Goal: Information Seeking & Learning: Learn about a topic

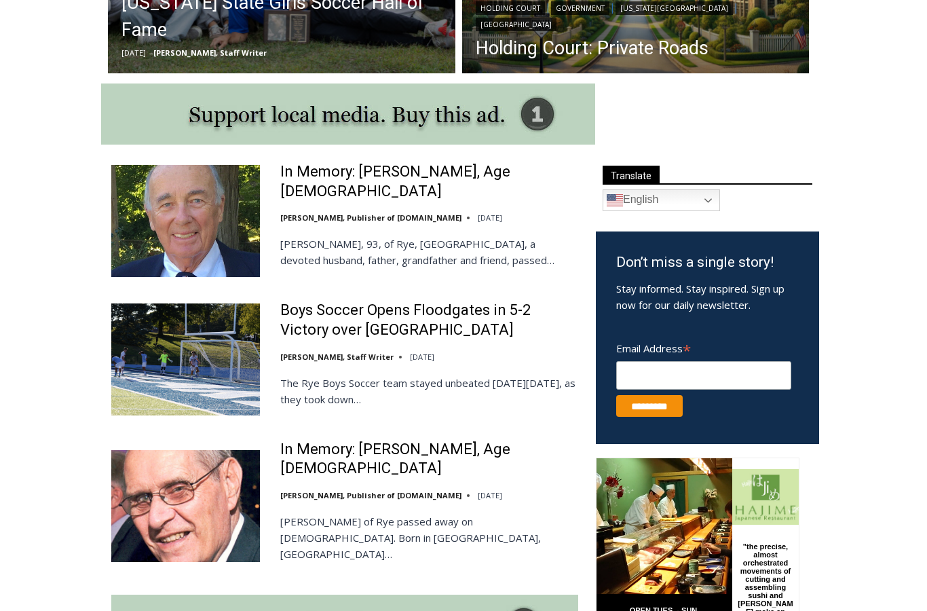
scroll to position [654, 0]
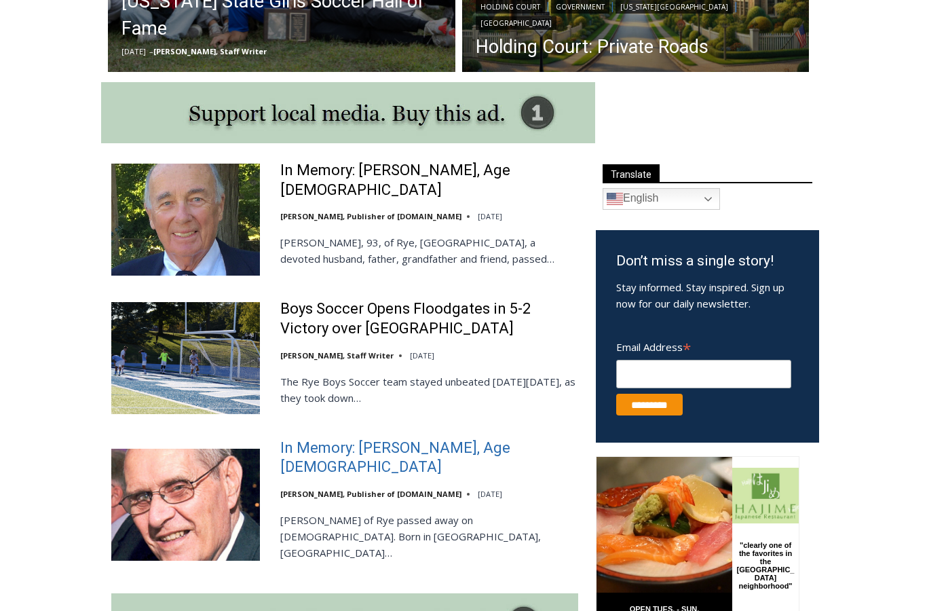
click at [419, 446] on link "In Memory: [PERSON_NAME], Age [DEMOGRAPHIC_DATA]" at bounding box center [429, 458] width 298 height 39
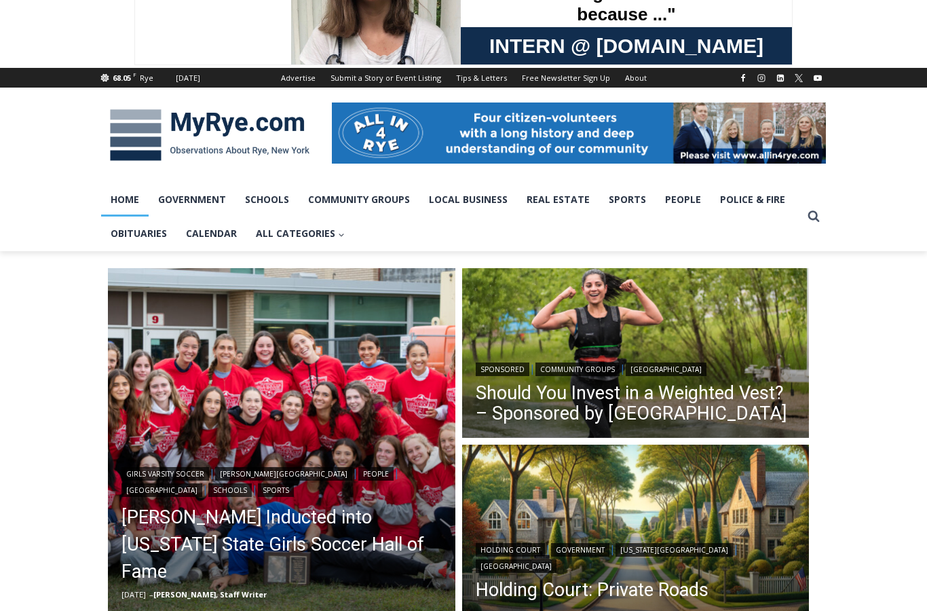
scroll to position [0, 0]
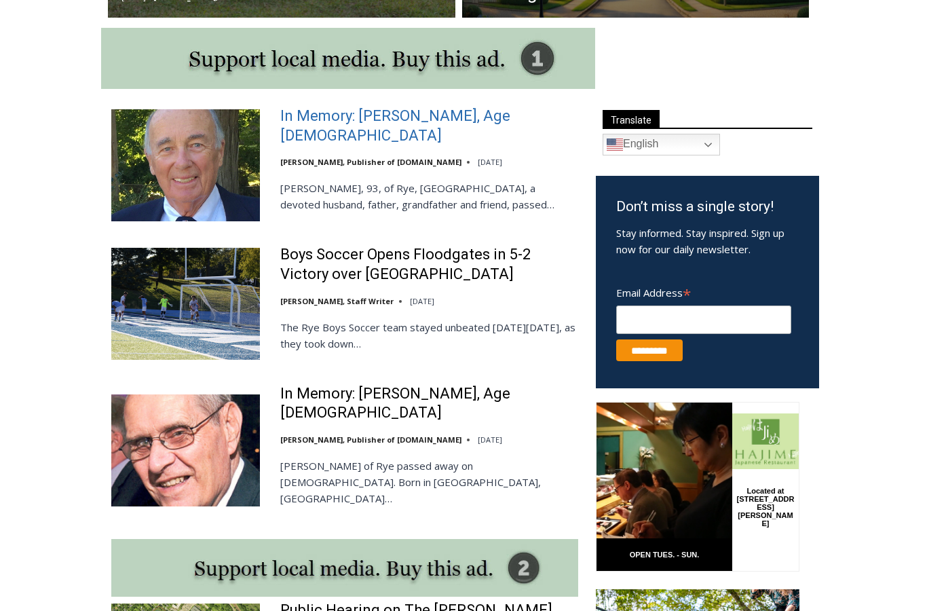
click at [487, 130] on link "In Memory: Richard Allen Hynson, Age 93" at bounding box center [429, 126] width 298 height 39
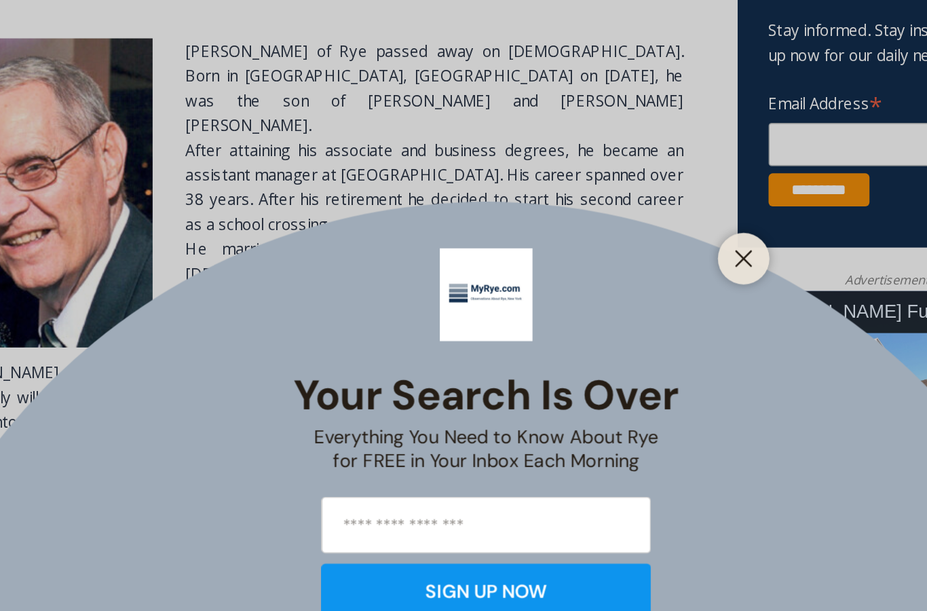
scroll to position [337, 0]
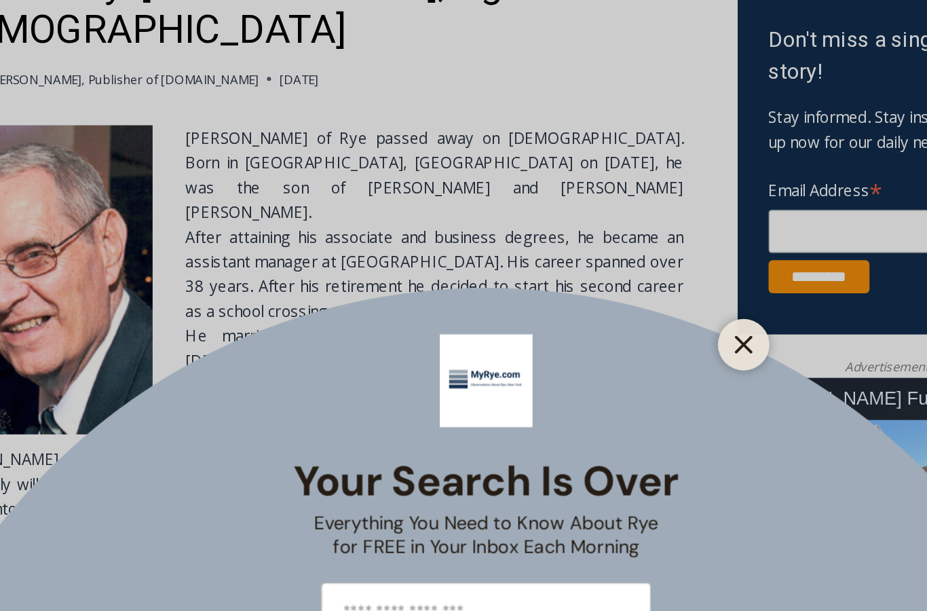
click at [627, 337] on icon "Close" at bounding box center [633, 343] width 12 height 12
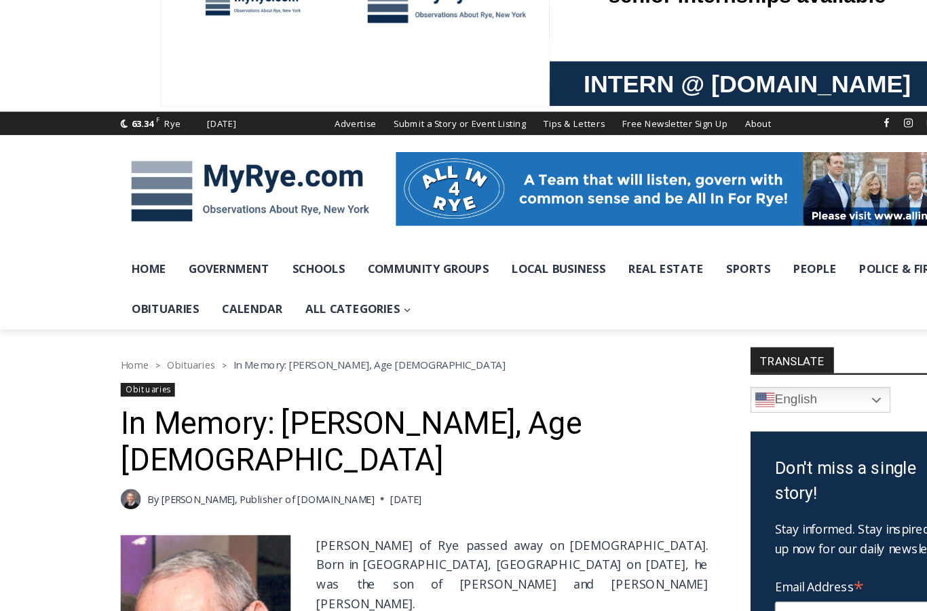
scroll to position [0, 0]
